Goal: Find specific page/section: Find specific page/section

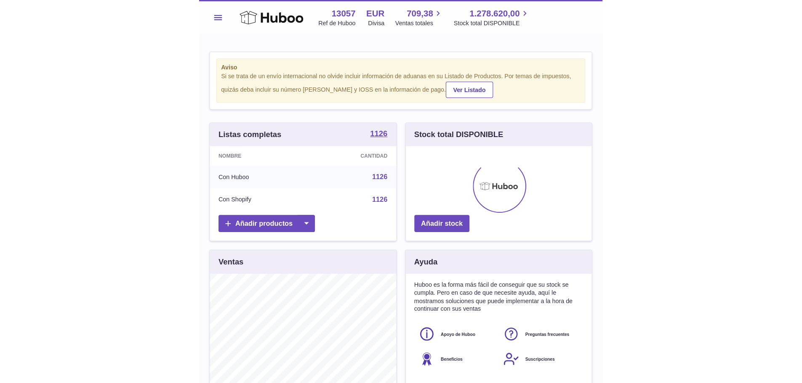
scroll to position [131, 210]
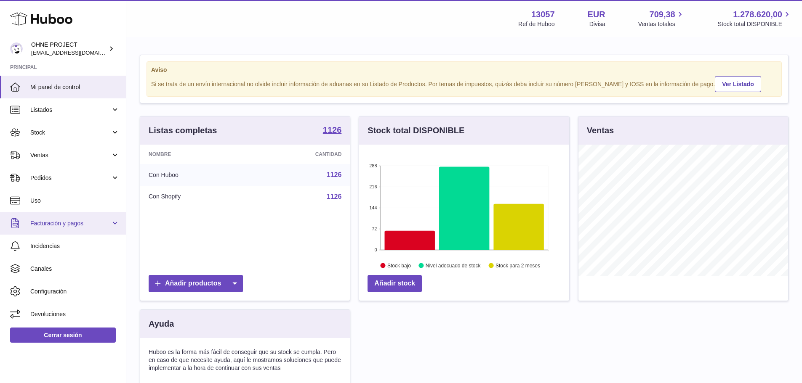
click at [57, 220] on span "Facturación y pagos" at bounding box center [70, 224] width 80 height 8
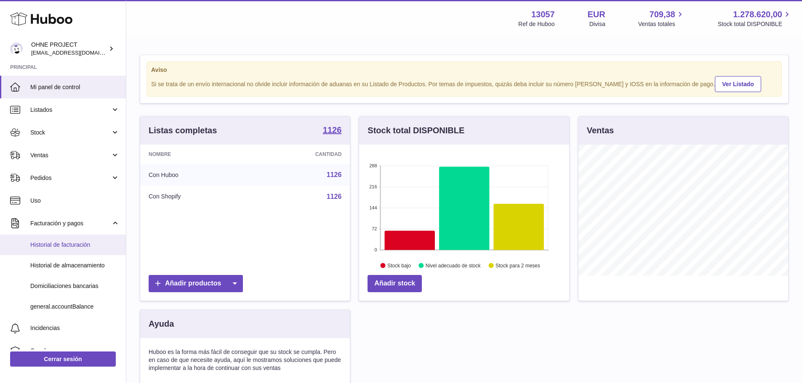
click at [51, 245] on span "Historial de facturación" at bounding box center [74, 245] width 89 height 8
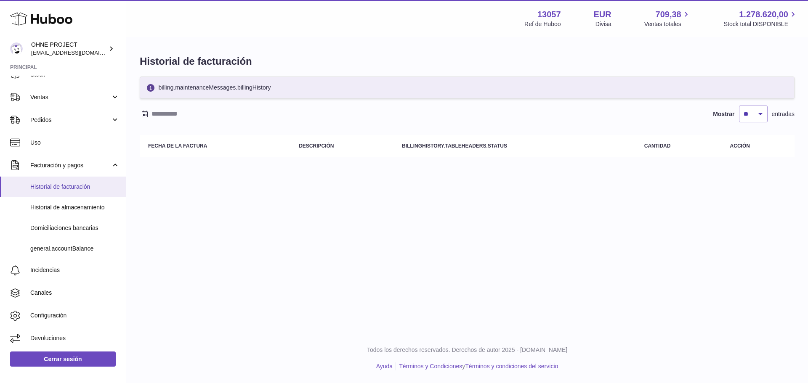
scroll to position [59, 0]
click at [74, 185] on span "Historial de facturación" at bounding box center [74, 187] width 89 height 8
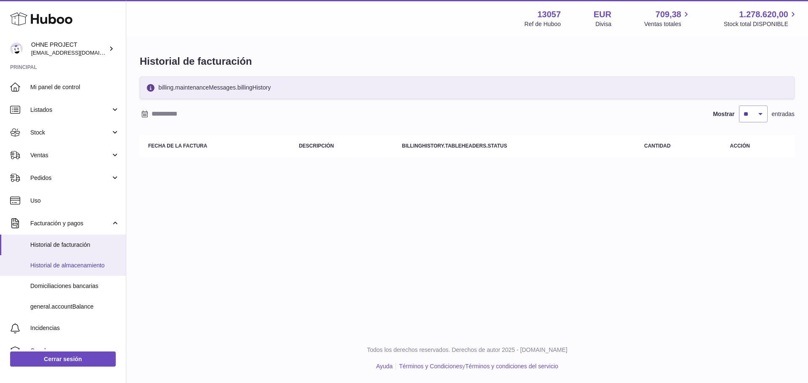
click at [58, 267] on span "Historial de almacenamiento" at bounding box center [74, 266] width 89 height 8
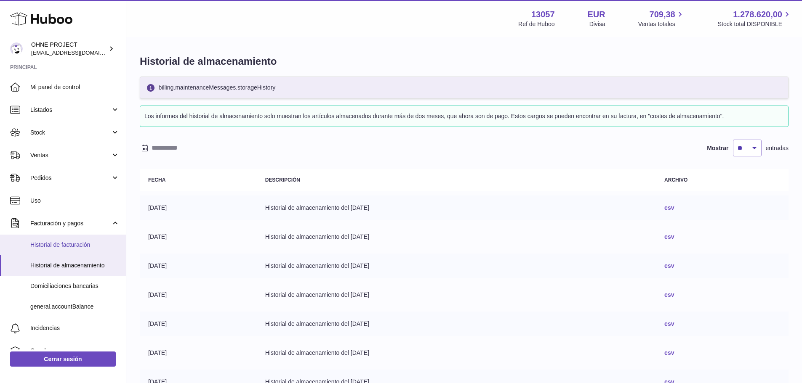
click at [59, 246] on span "Historial de facturación" at bounding box center [74, 245] width 89 height 8
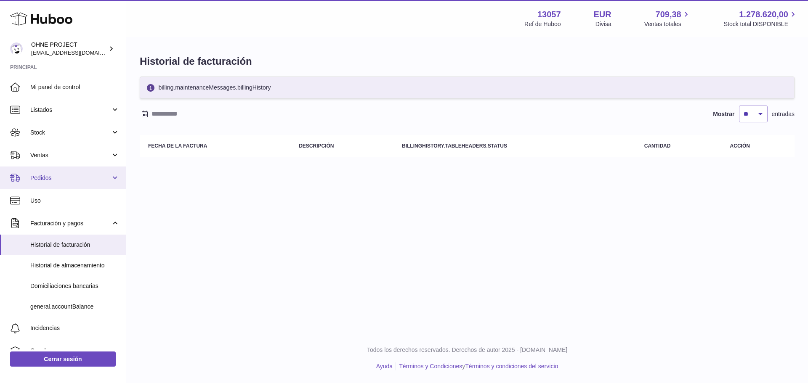
click at [52, 176] on span "Pedidos" at bounding box center [70, 178] width 80 height 8
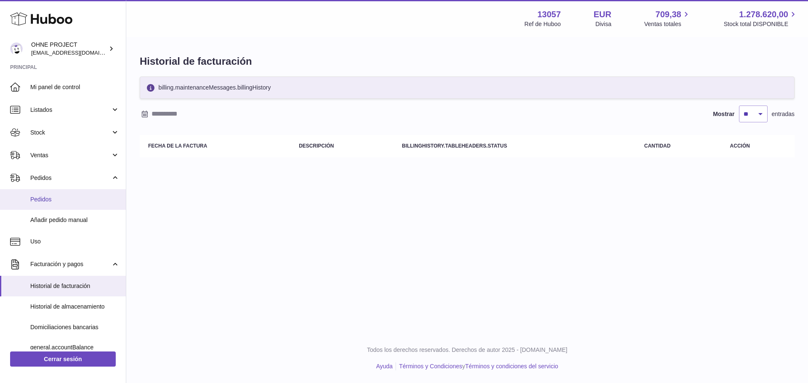
click at [36, 196] on span "Pedidos" at bounding box center [74, 200] width 89 height 8
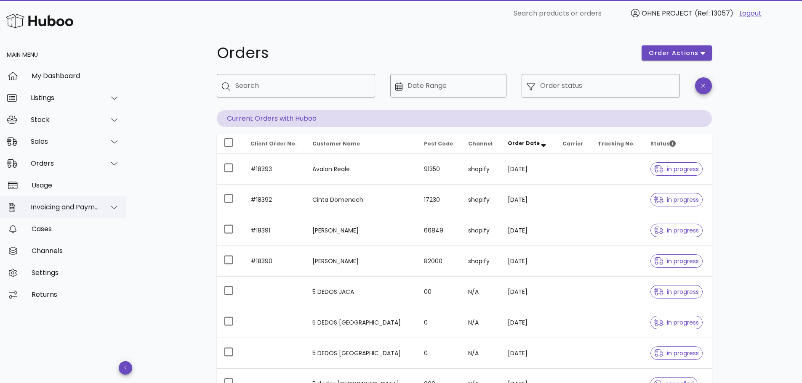
click at [50, 205] on div "Invoicing and Payments" at bounding box center [65, 207] width 69 height 8
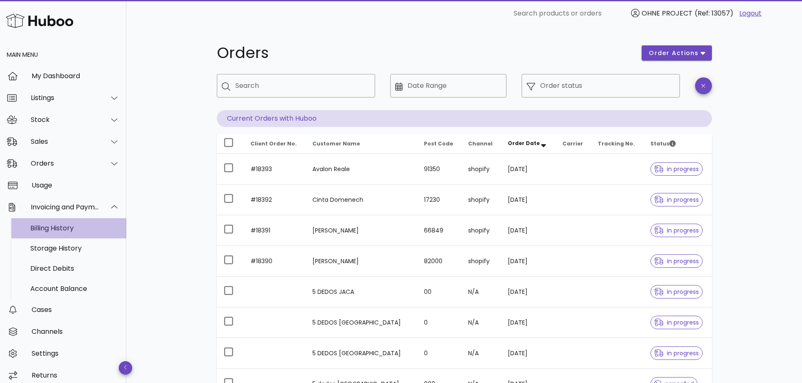
click at [52, 228] on div "Billing History" at bounding box center [74, 228] width 89 height 8
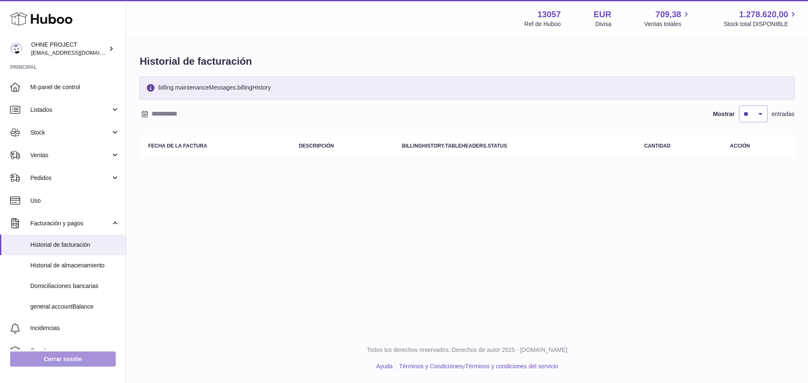
click at [77, 357] on link "Cerrar sesión" at bounding box center [63, 359] width 106 height 15
